Goal: Task Accomplishment & Management: Manage account settings

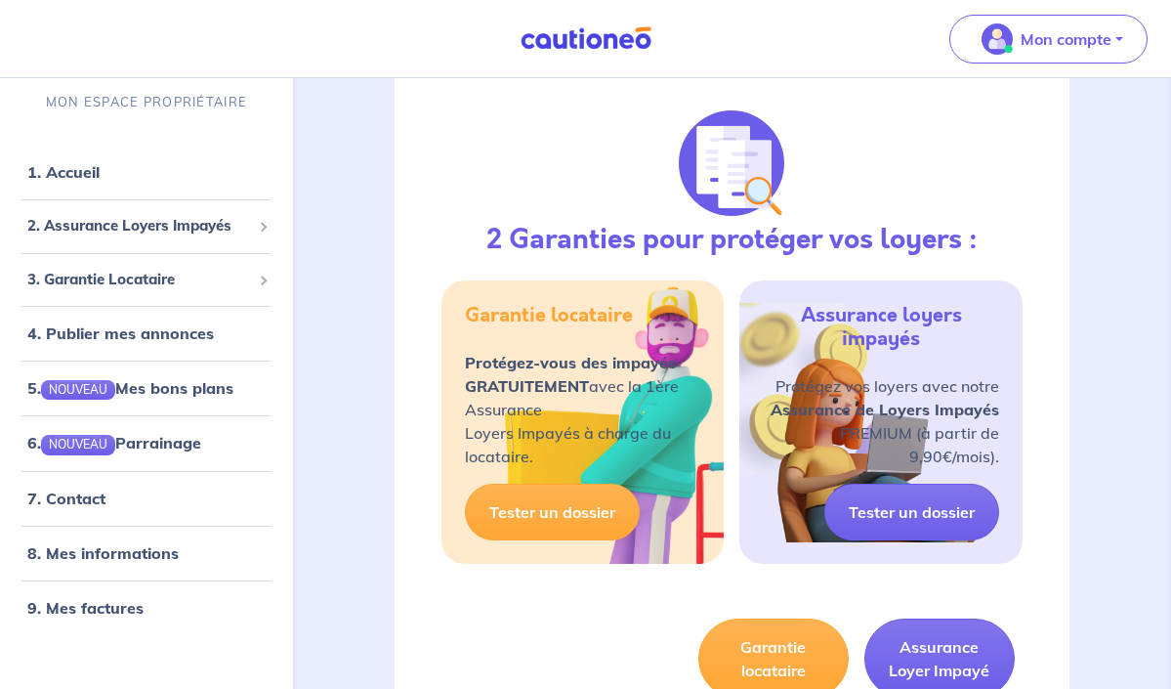
scroll to position [217, 0]
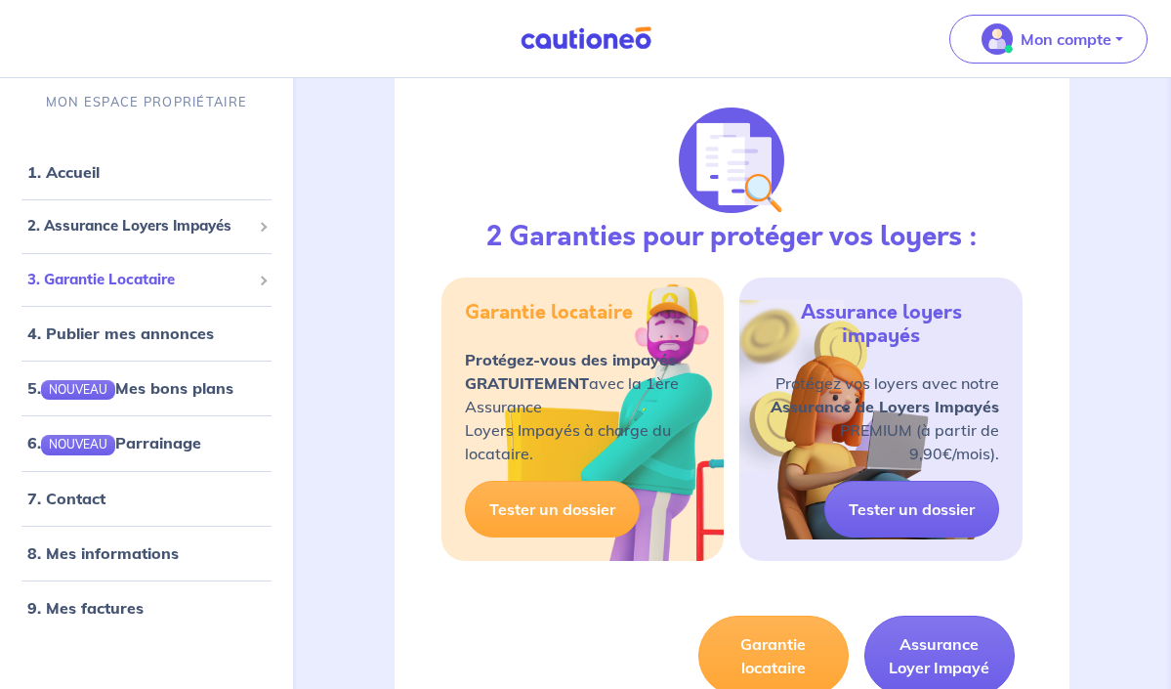
click at [162, 279] on span "3. Garantie Locataire" at bounding box center [139, 279] width 224 height 22
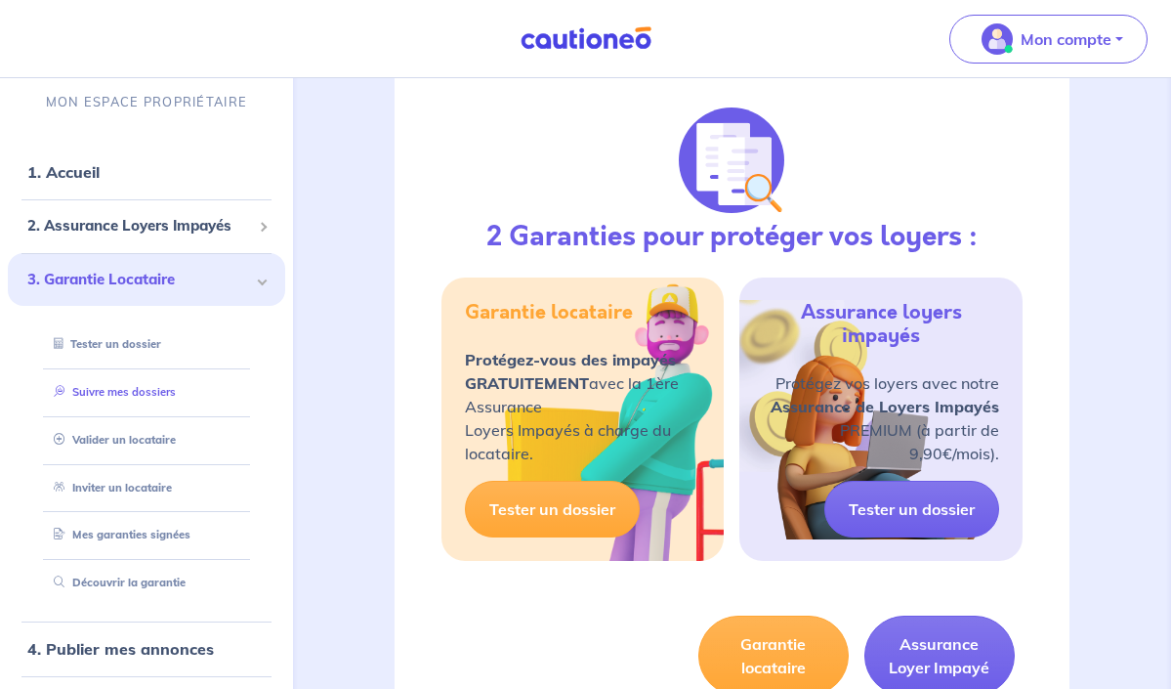
click at [162, 386] on link "Suivre mes dossiers" at bounding box center [111, 391] width 130 height 14
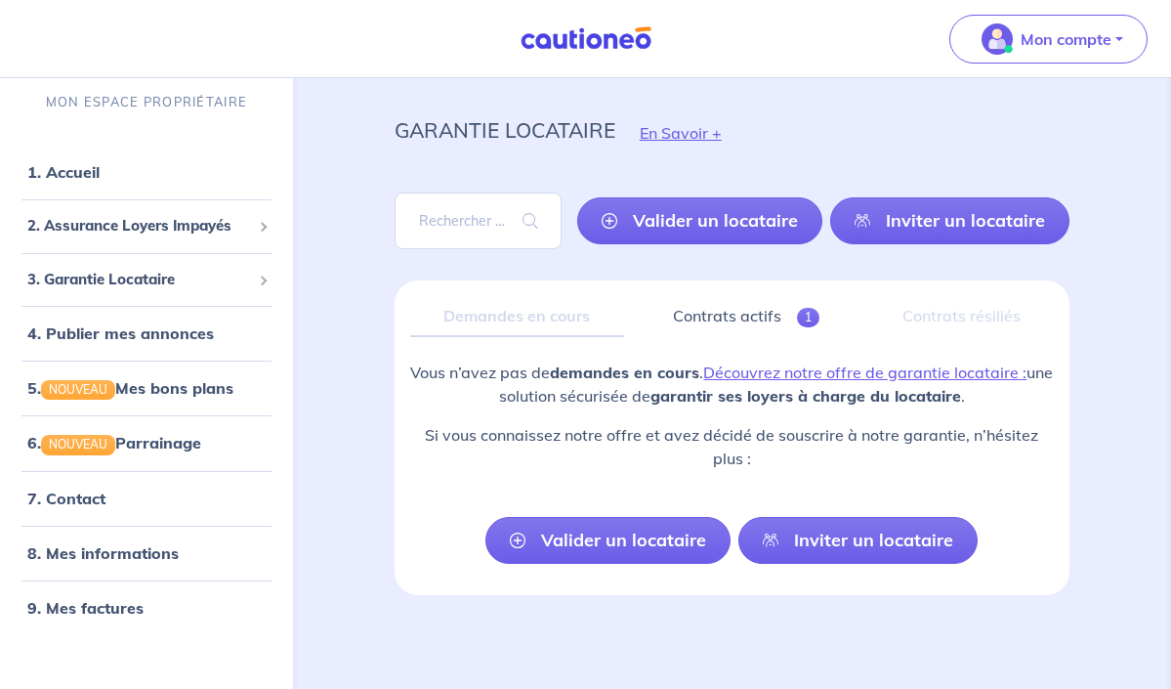
scroll to position [36, 0]
click at [172, 224] on span "2. Assurance Loyers Impayés" at bounding box center [139, 226] width 224 height 22
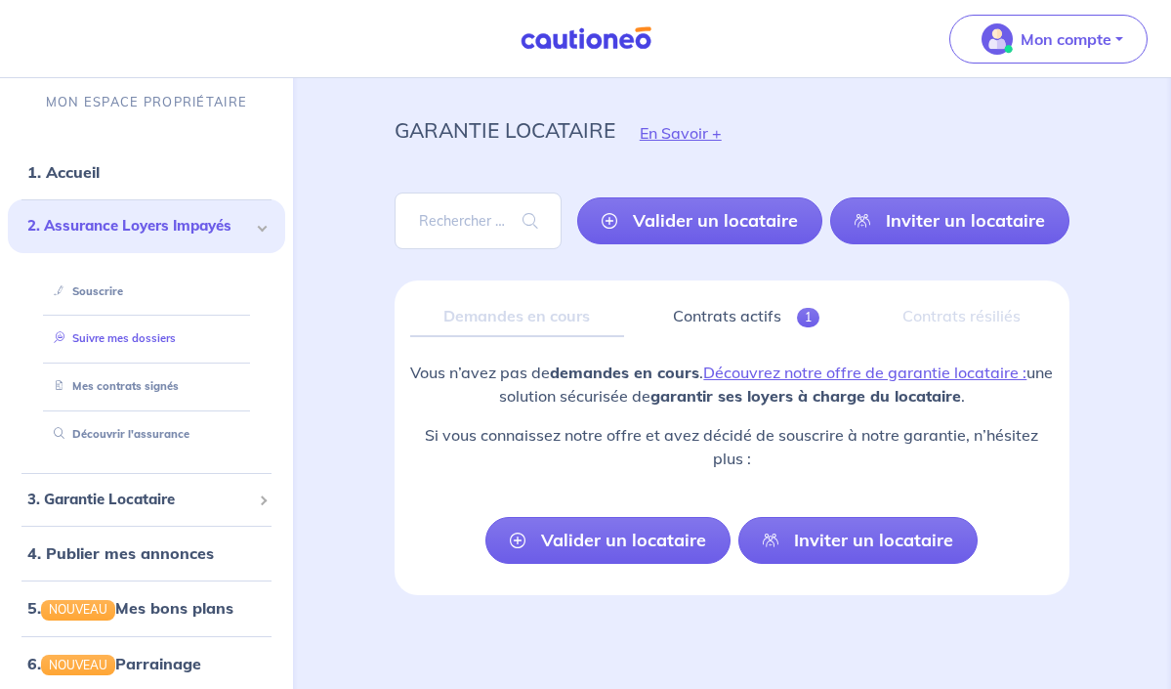
click at [171, 336] on link "Suivre mes dossiers" at bounding box center [111, 338] width 130 height 14
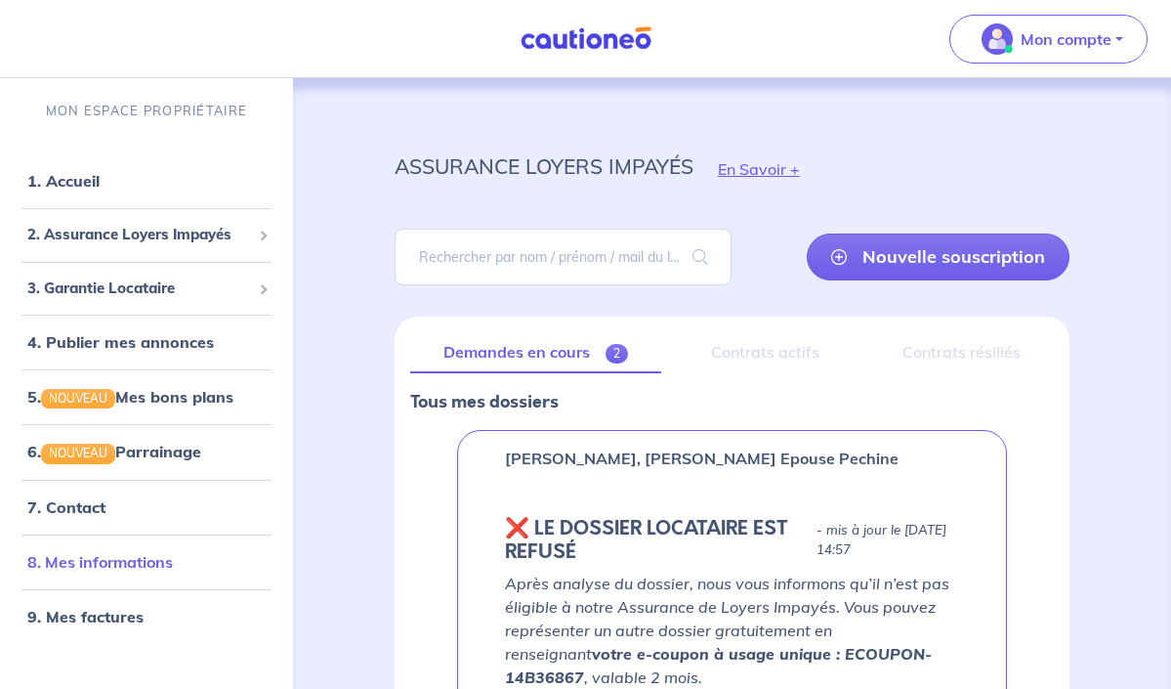
click at [154, 556] on link "8. Mes informations" at bounding box center [100, 562] width 146 height 20
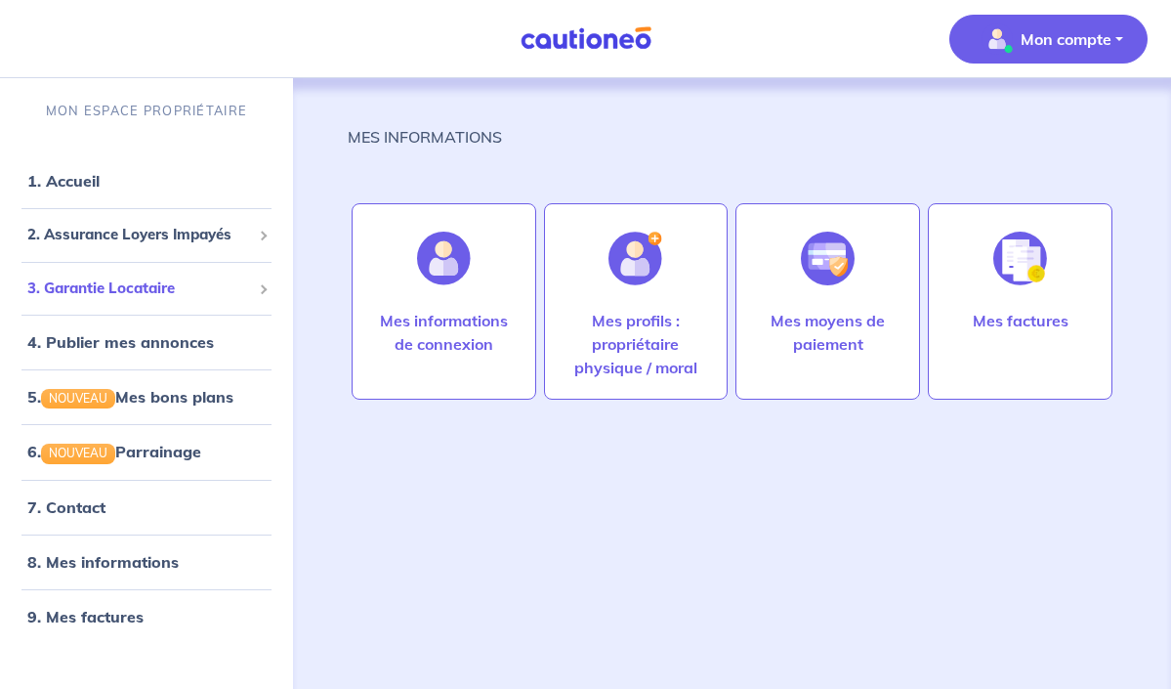
click at [109, 284] on span "3. Garantie Locataire" at bounding box center [139, 288] width 224 height 22
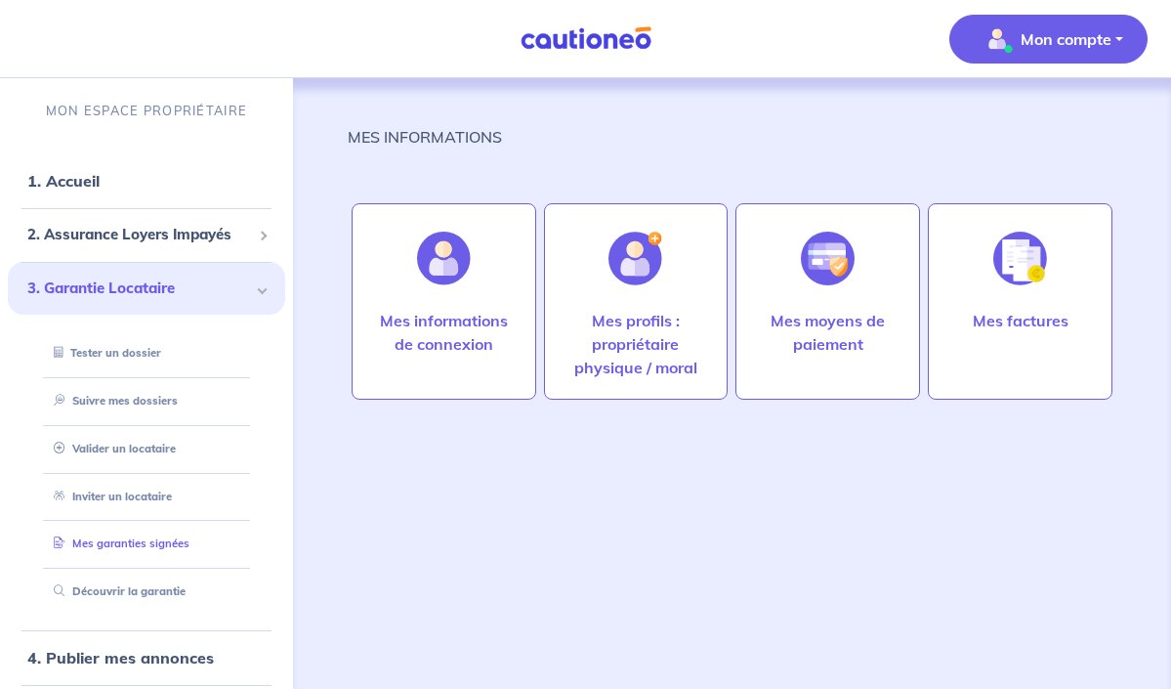
click at [152, 537] on link "Mes garanties signées" at bounding box center [118, 543] width 144 height 14
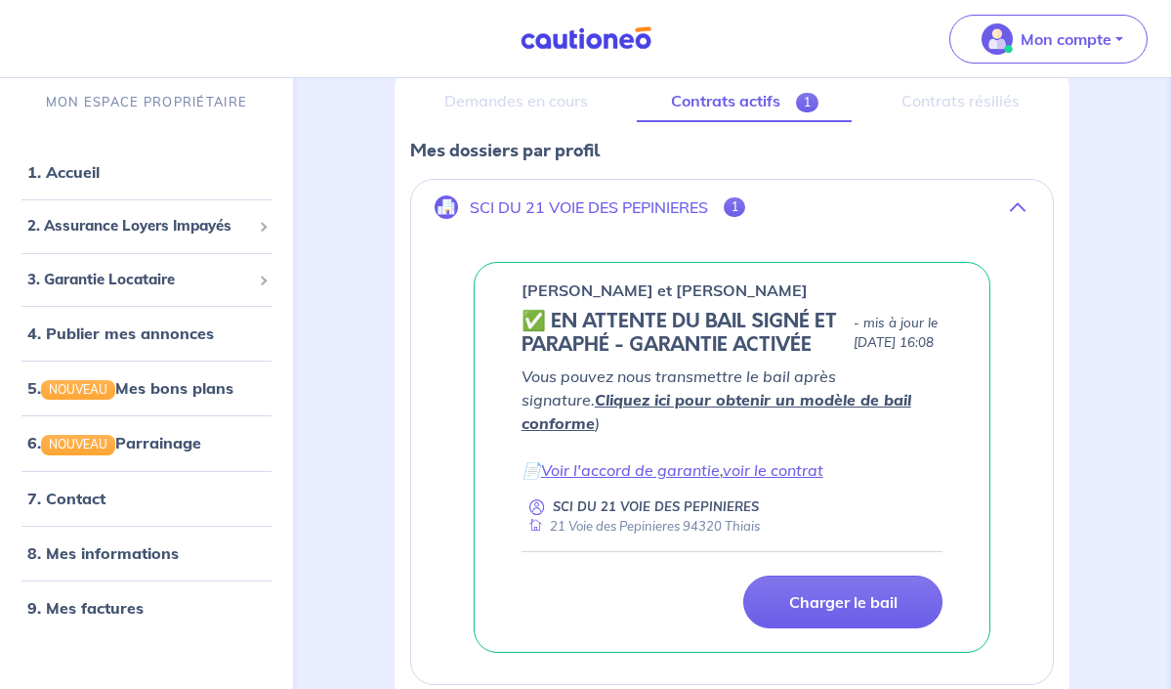
scroll to position [252, 0]
click at [605, 466] on link "Voir l'accord de garantie" at bounding box center [630, 469] width 179 height 20
click at [588, 467] on link "Voir l'accord de garantie" at bounding box center [630, 469] width 179 height 20
click at [623, 420] on link "Cliquez ici pour obtenir un modèle de bail conforme" at bounding box center [717, 410] width 390 height 43
click at [791, 472] on link "voir le contrat" at bounding box center [773, 469] width 101 height 20
